Goal: Find specific page/section: Find specific page/section

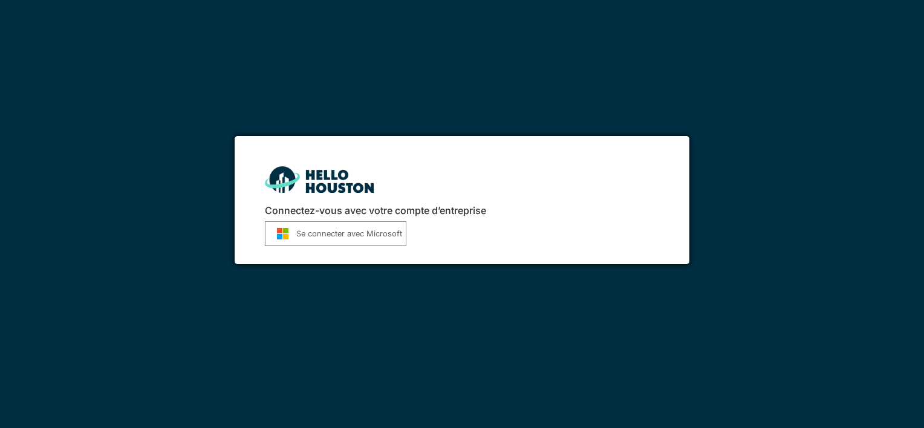
click at [326, 235] on font "Se connecter avec Microsoft" at bounding box center [349, 233] width 106 height 11
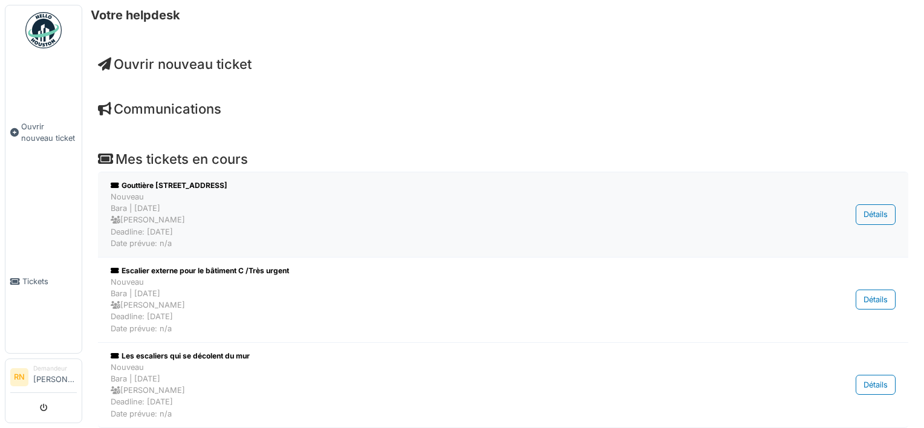
click at [160, 211] on div "Nouveau Bara | Il y a 0 jour(s) Eric Capette Deadline: 02/10/2025 Date prévue: …" at bounding box center [441, 220] width 660 height 58
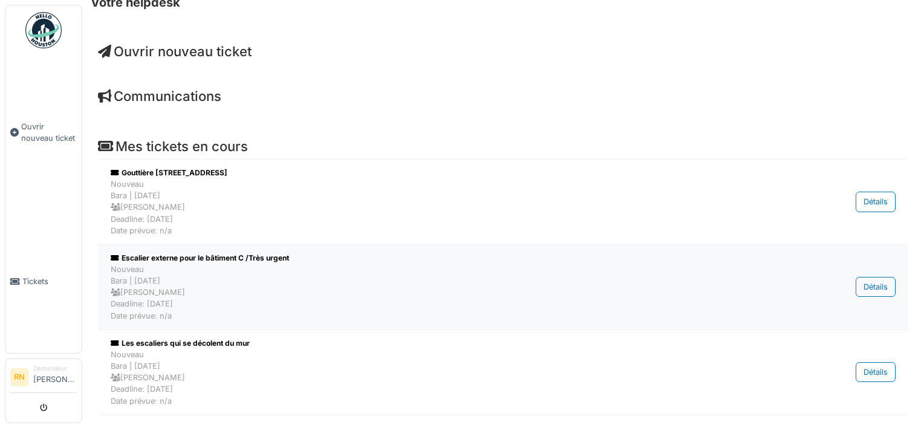
scroll to position [17, 0]
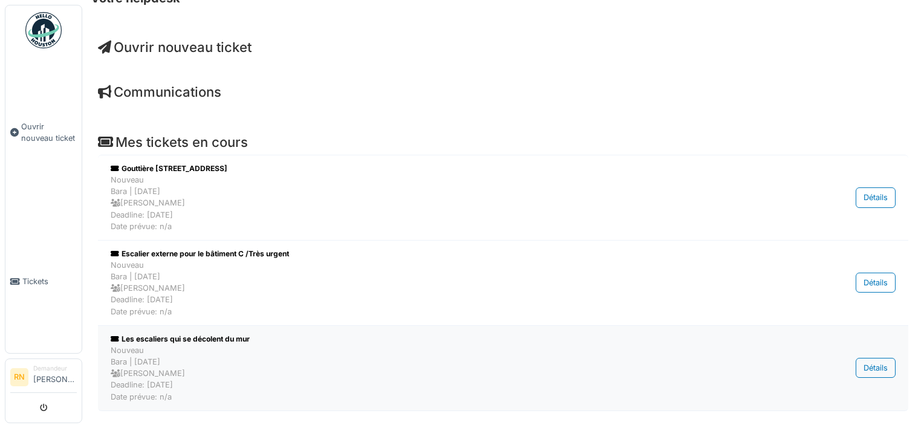
click at [187, 363] on div "Nouveau Bara | Il y a 44 jour(s) Gael Petillion Deadline: 19/08/2025 Date prévu…" at bounding box center [441, 374] width 660 height 58
click at [209, 291] on div "Nouveau Bara | Il y a 0 jour(s) Eric Capette Deadline: 02/10/2025 Date prévue: …" at bounding box center [441, 288] width 660 height 58
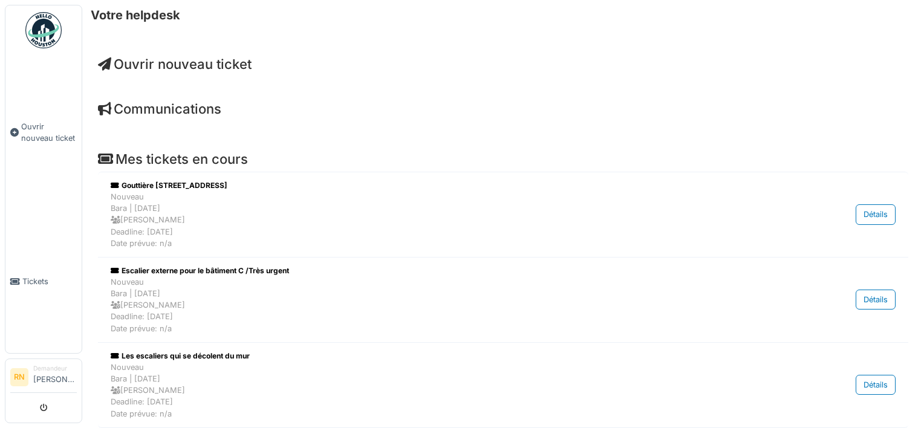
click at [181, 64] on span "Ouvrir nouveau ticket" at bounding box center [175, 64] width 154 height 16
